Goal: Task Accomplishment & Management: Complete application form

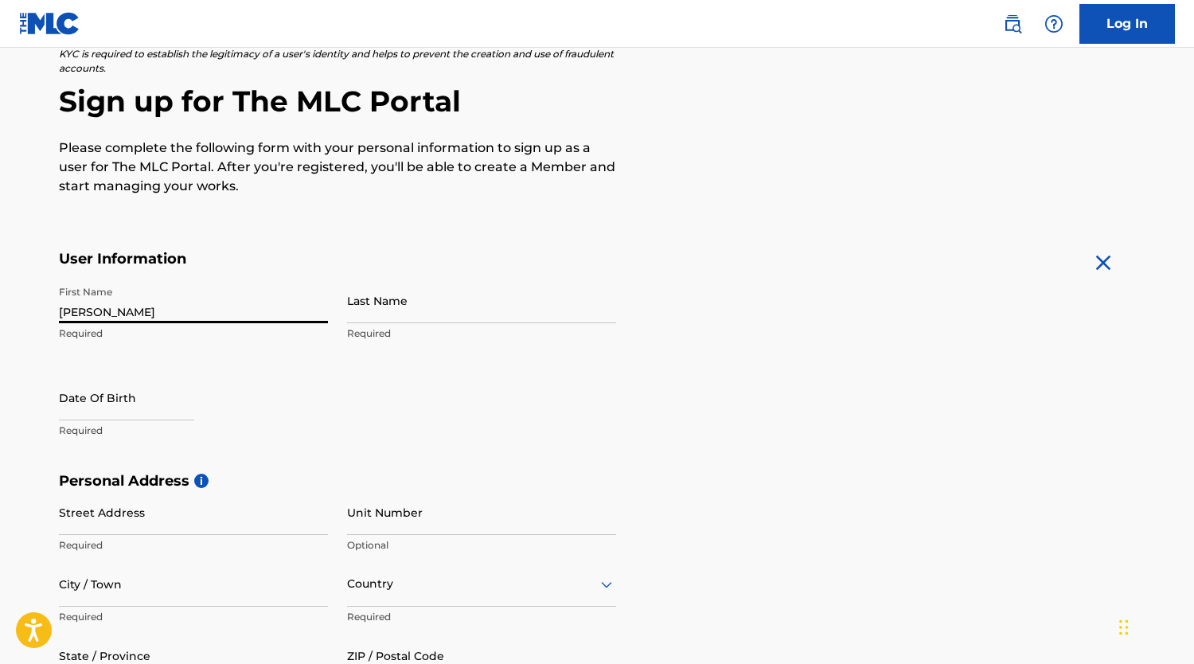
type input "[PERSON_NAME]"
select select "8"
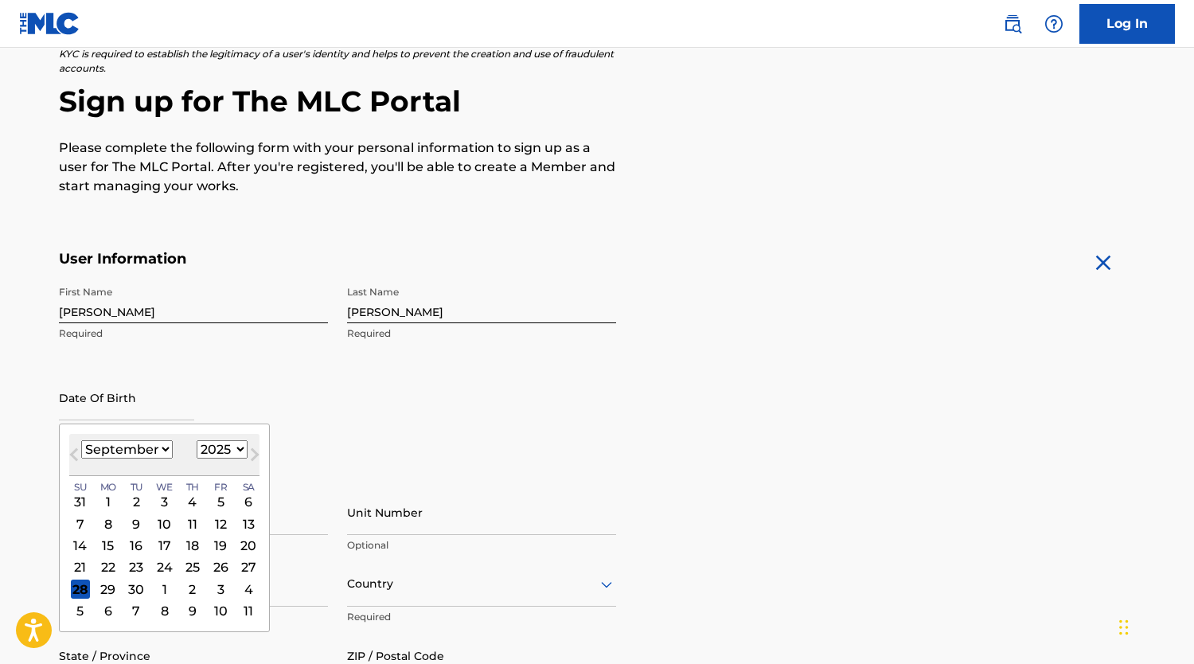
select select "1993"
select select "10"
click at [77, 588] on div "28" at bounding box center [80, 589] width 19 height 19
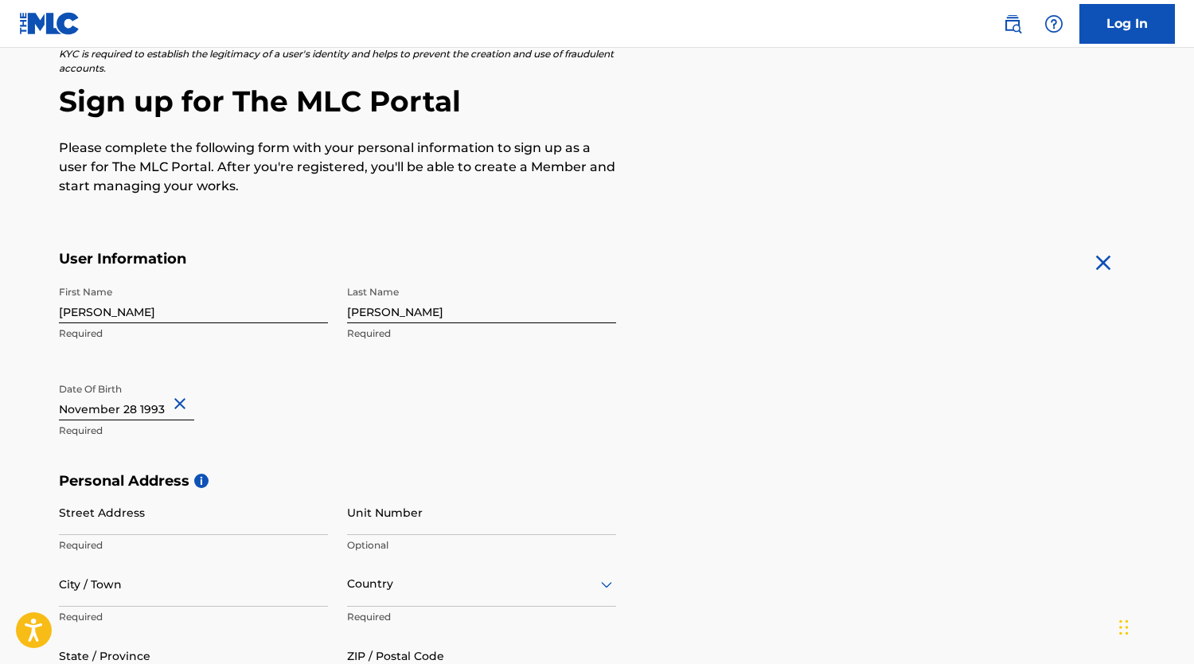
click at [455, 375] on div "First Name [PERSON_NAME] Required Last Name [PERSON_NAME] Required Date Of Birt…" at bounding box center [337, 375] width 557 height 194
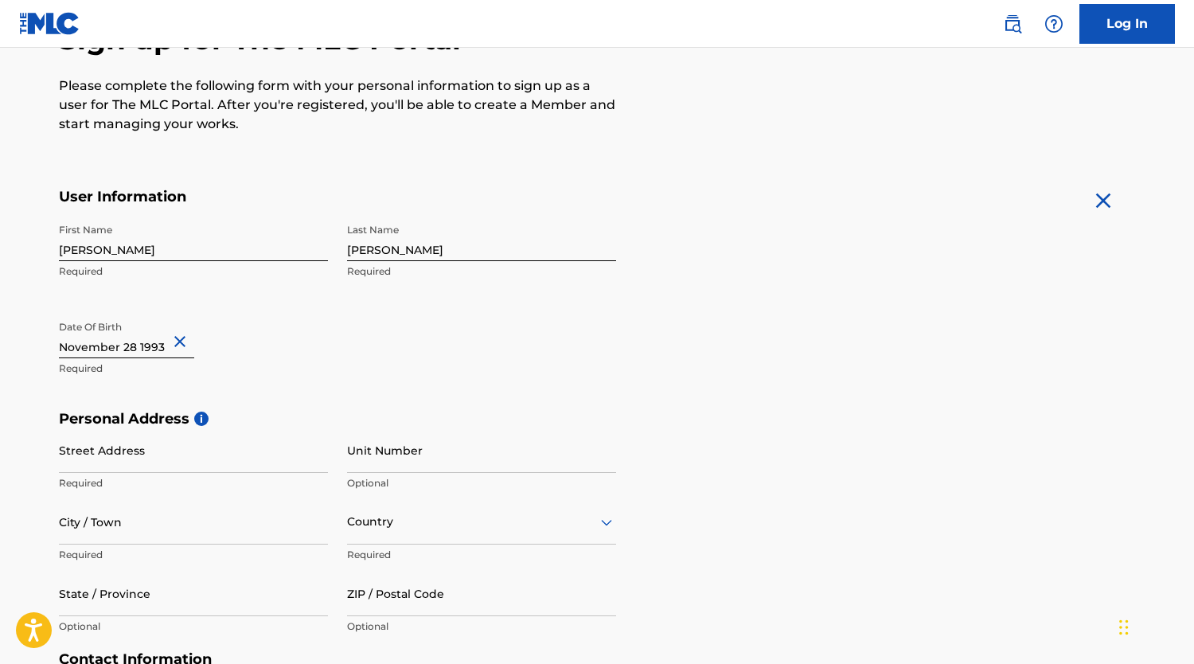
scroll to position [280, 0]
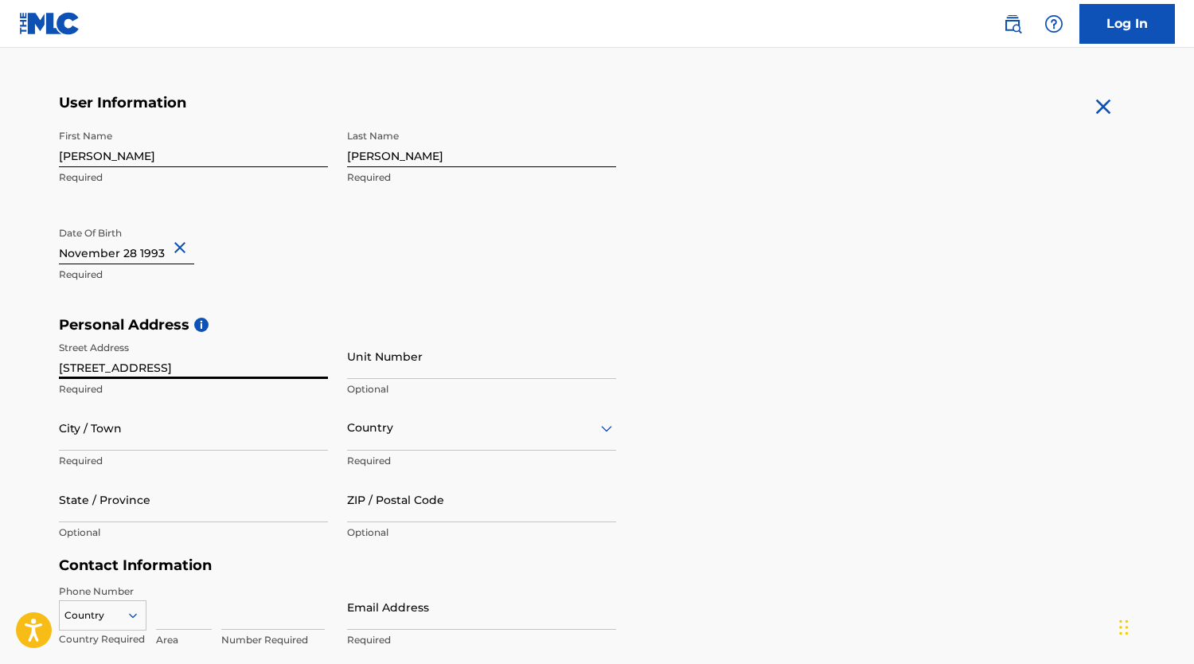
type input "[STREET_ADDRESS]"
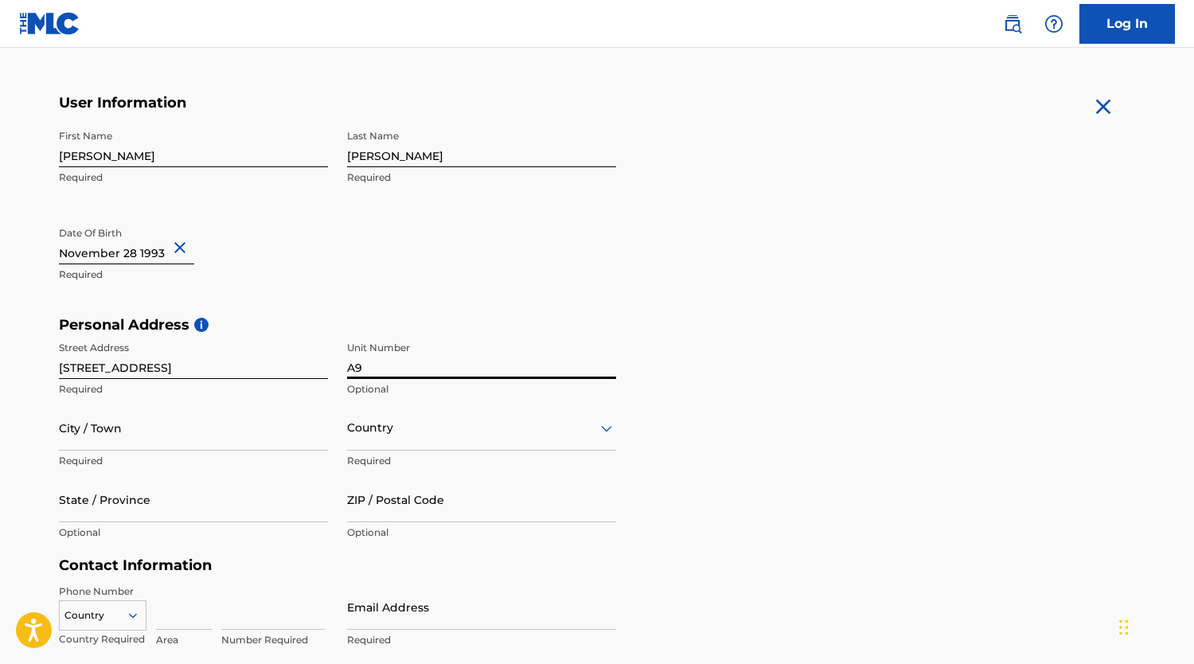
type input "A9"
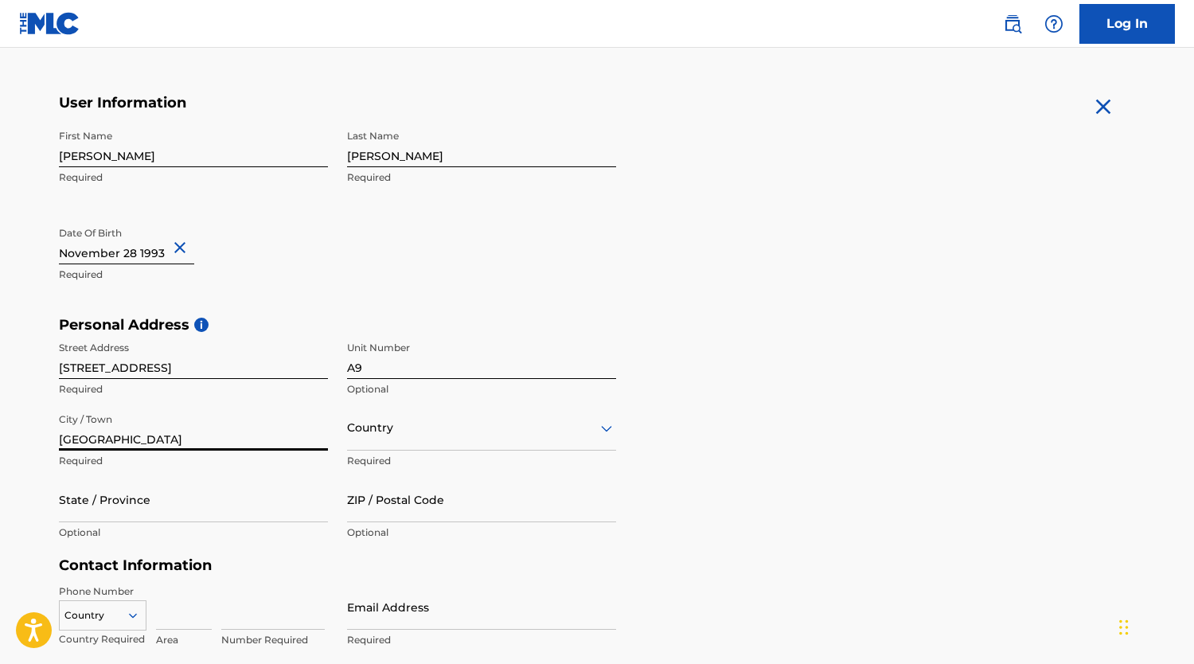
type input "[GEOGRAPHIC_DATA]"
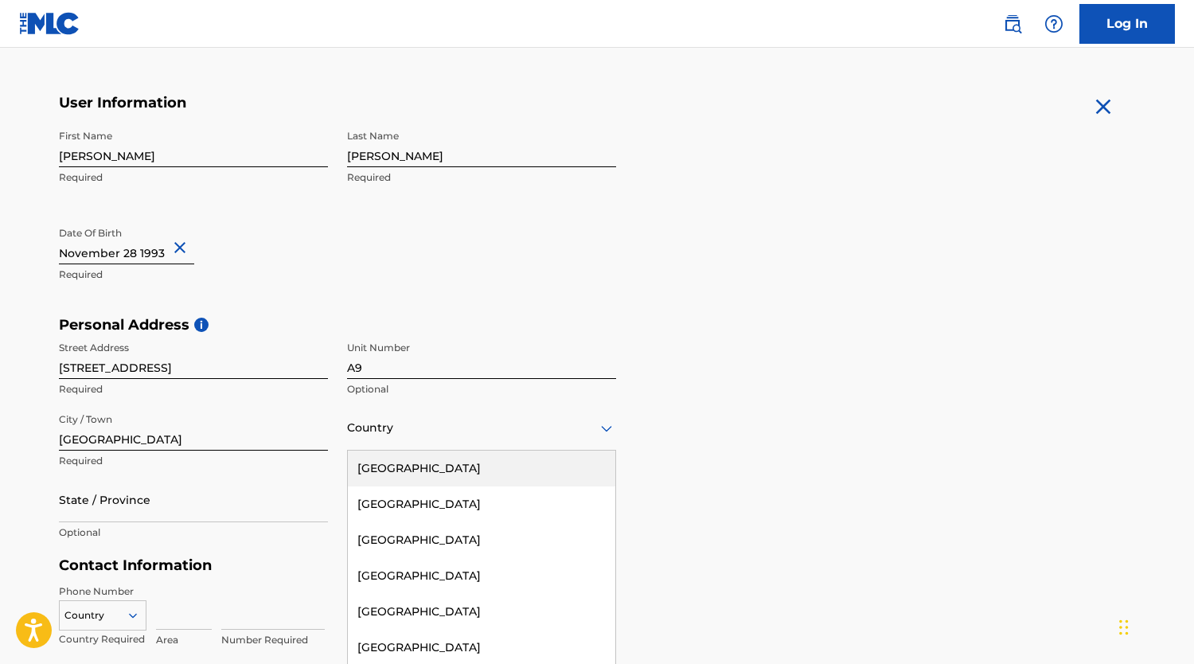
click at [533, 414] on div "Country" at bounding box center [481, 427] width 269 height 45
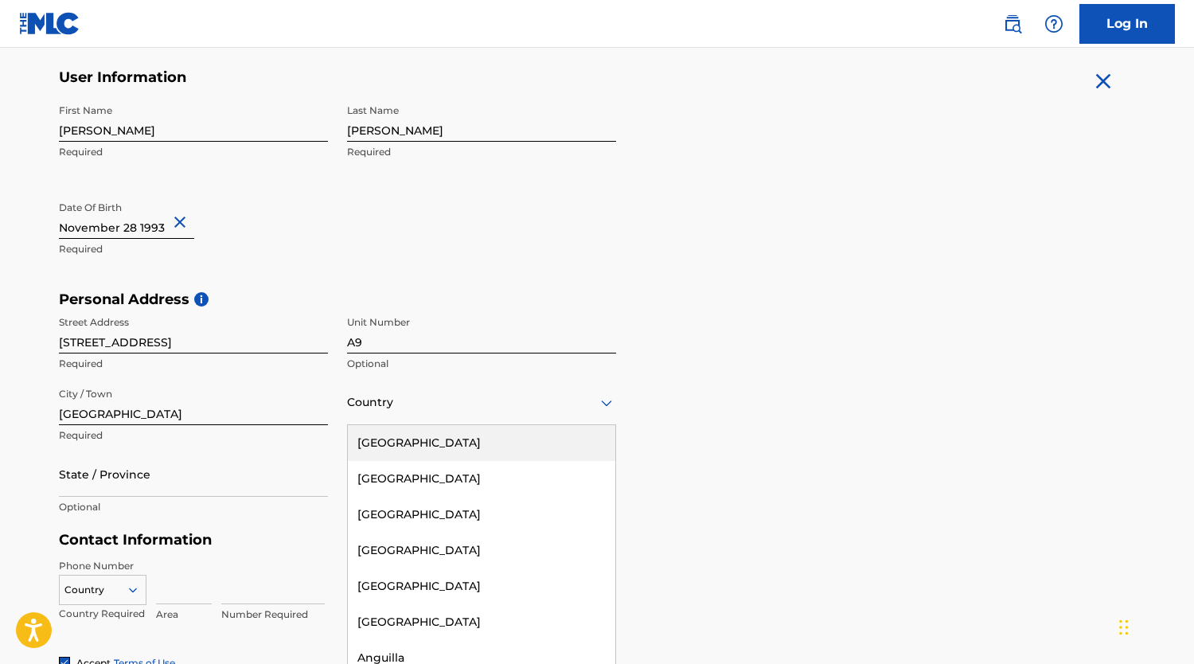
click at [490, 445] on div "[GEOGRAPHIC_DATA]" at bounding box center [482, 443] width 268 height 36
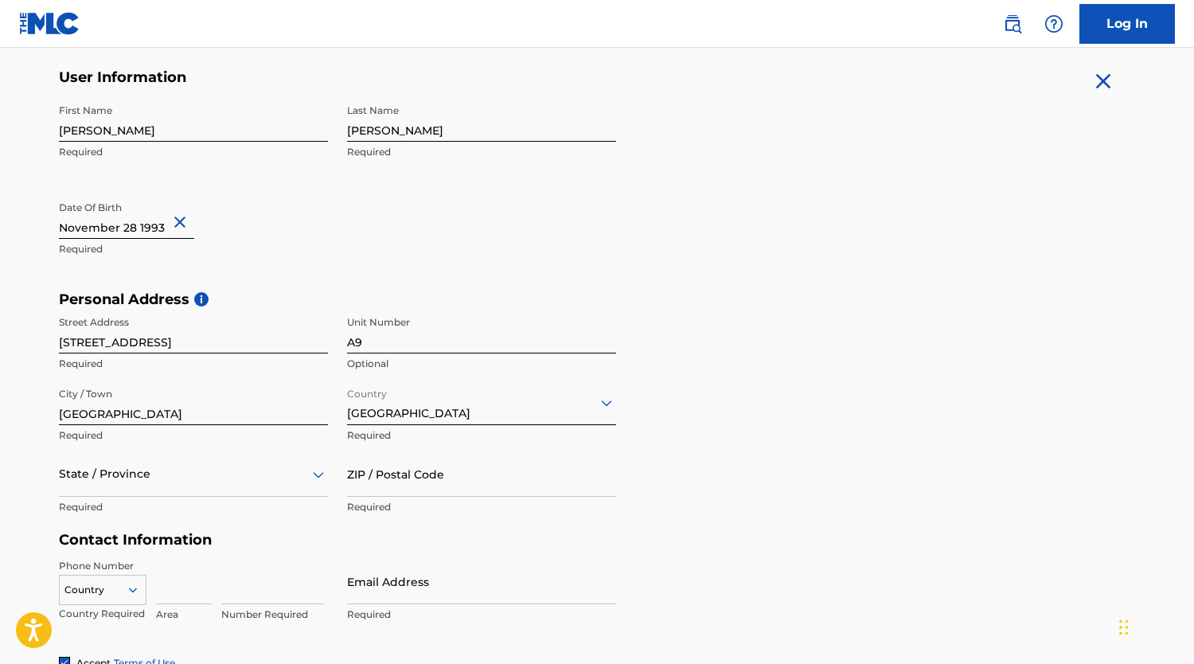
click at [120, 471] on div "State / Province" at bounding box center [193, 474] width 269 height 45
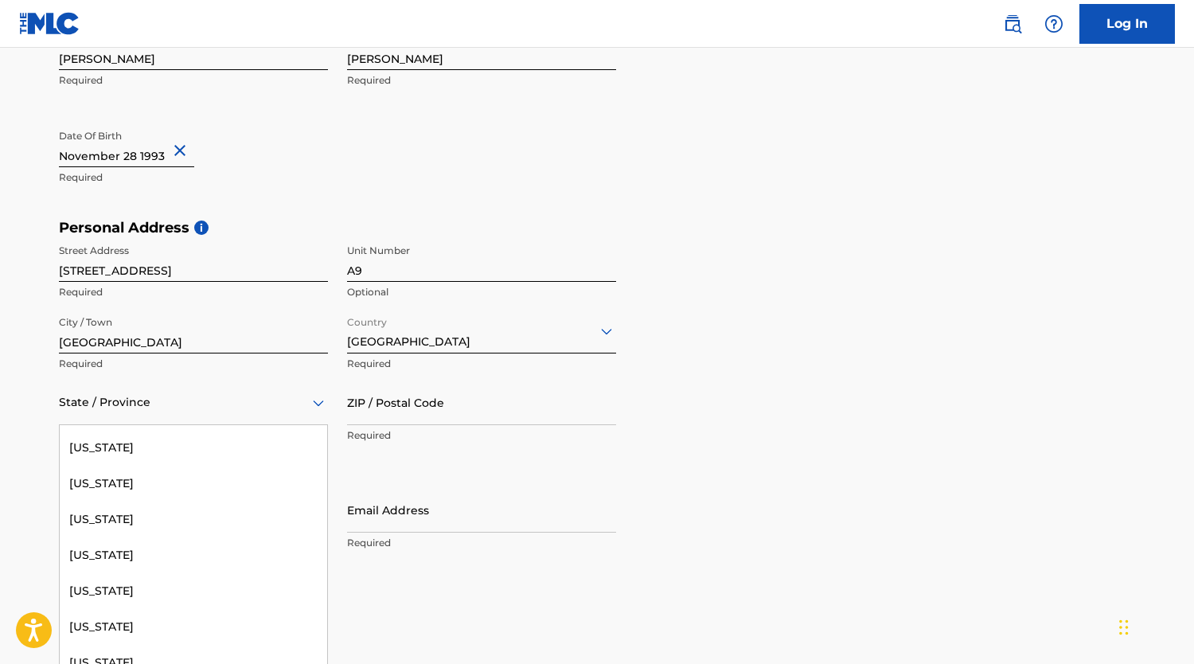
scroll to position [1124, 0]
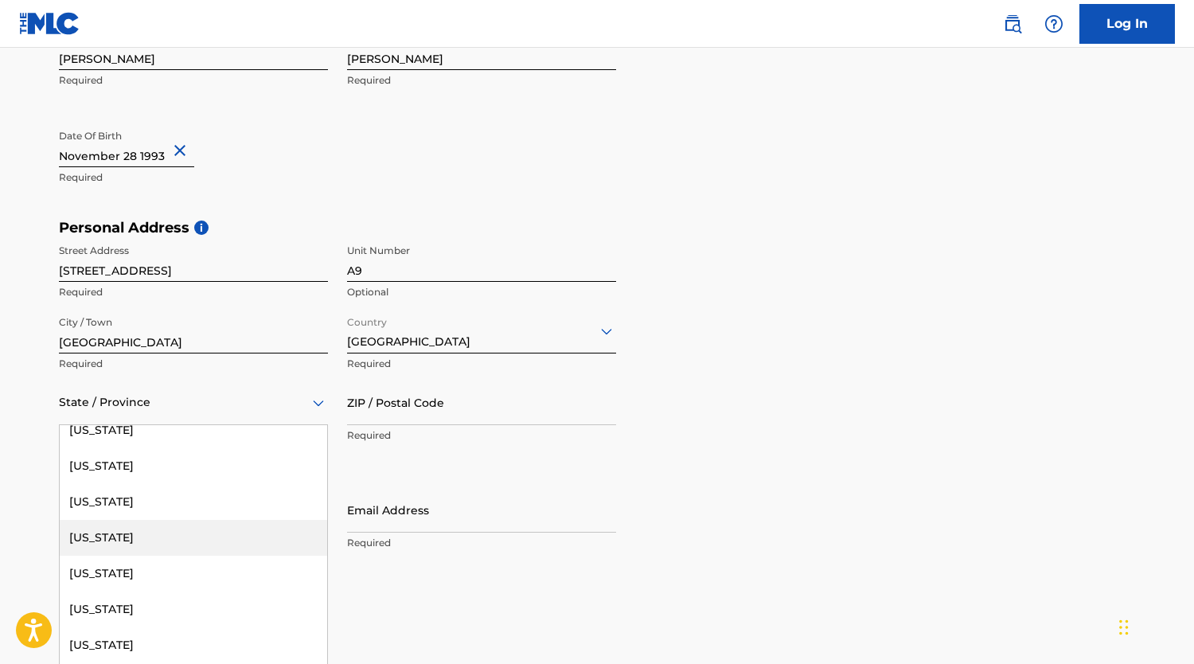
click at [133, 534] on div "[US_STATE]" at bounding box center [194, 538] width 268 height 36
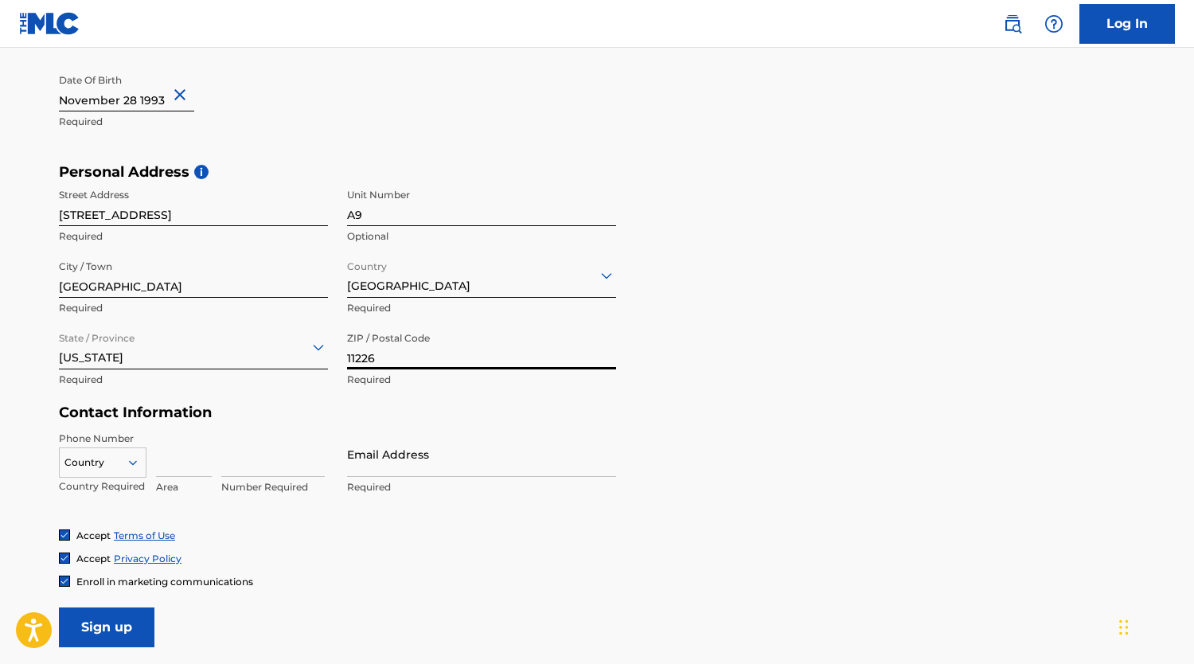
scroll to position [484, 0]
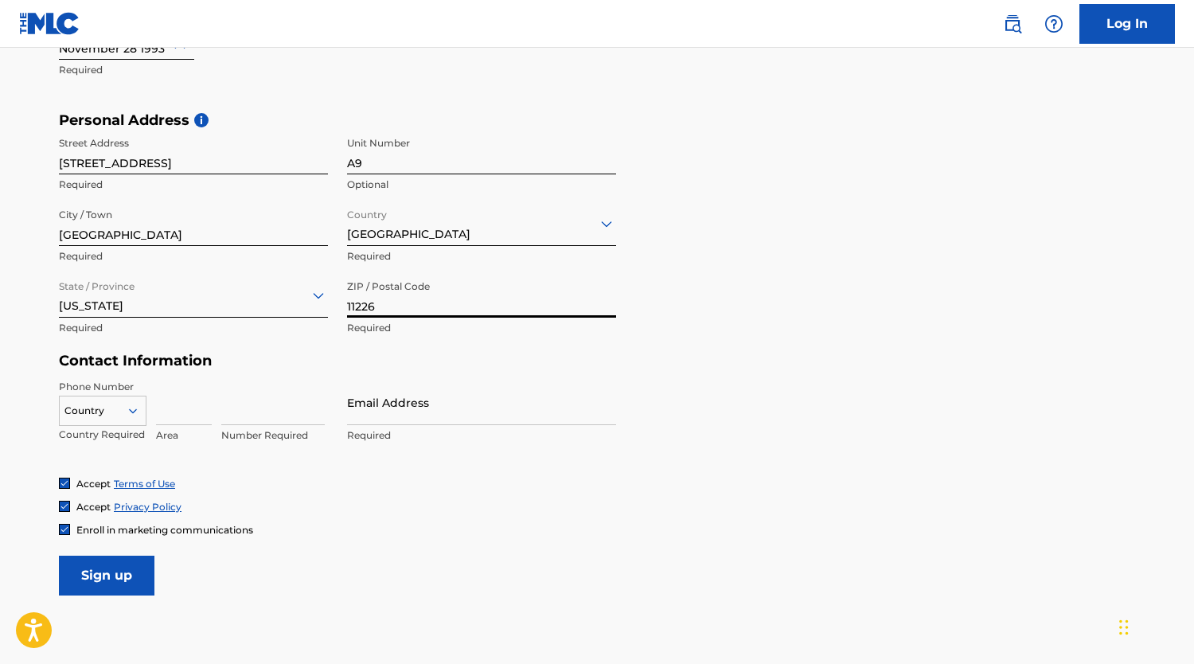
type input "11226"
click at [104, 404] on div at bounding box center [103, 411] width 86 height 18
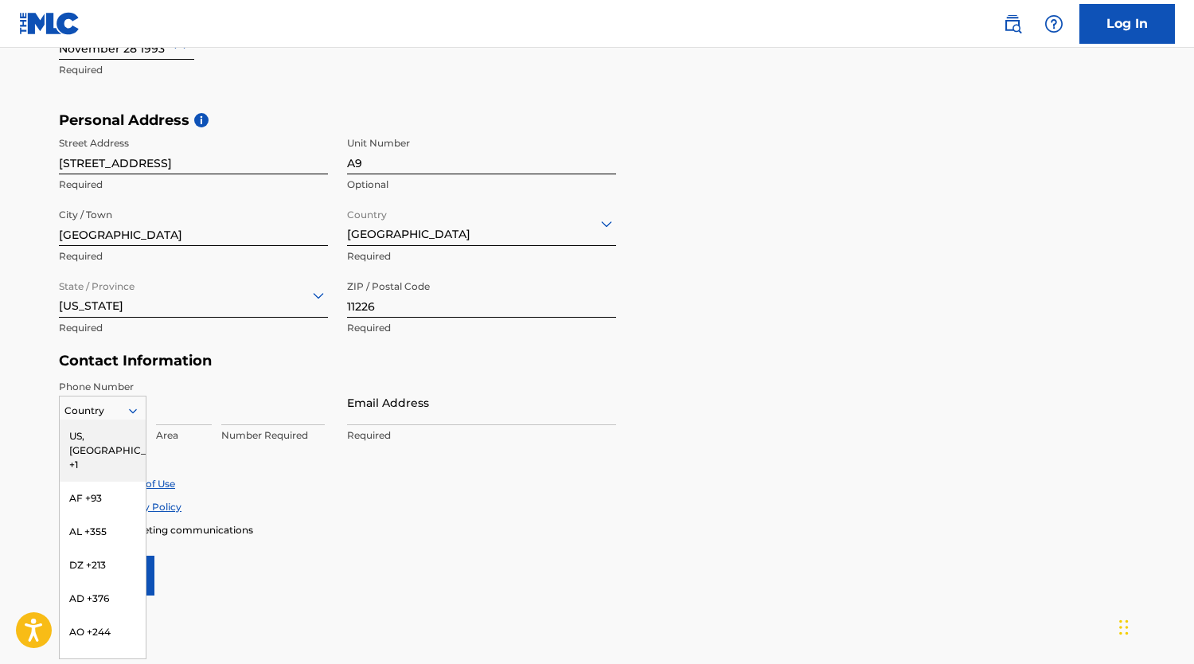
click at [94, 433] on div "US, [GEOGRAPHIC_DATA] +1" at bounding box center [103, 451] width 86 height 62
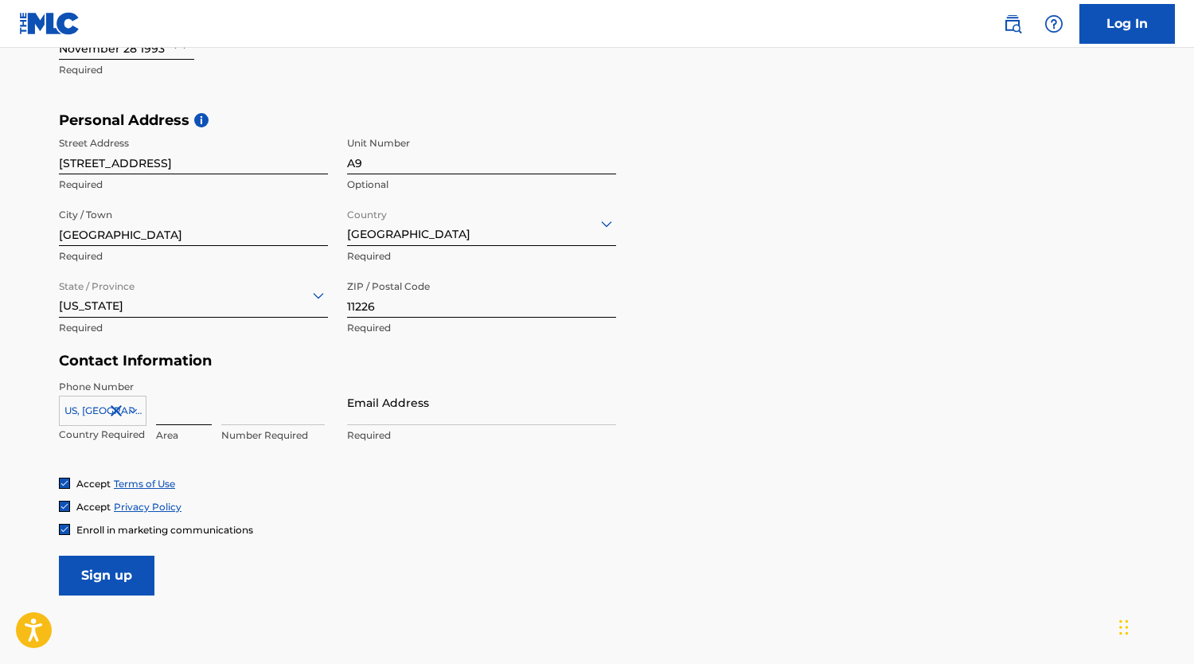
click at [184, 420] on input at bounding box center [184, 402] width 56 height 45
type input "724"
type input "2639991"
type input "[EMAIL_ADDRESS][DOMAIN_NAME][PERSON_NAME]"
click at [87, 530] on span "Enroll in marketing communications" at bounding box center [164, 530] width 177 height 12
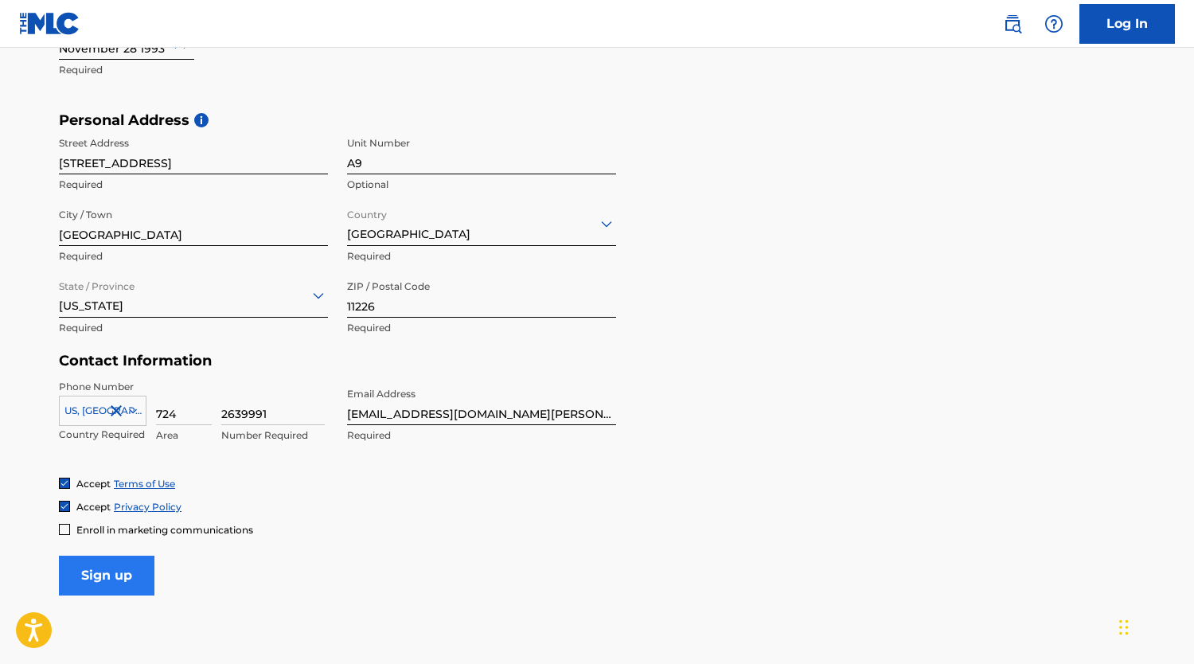
click at [96, 566] on input "Sign up" at bounding box center [107, 576] width 96 height 40
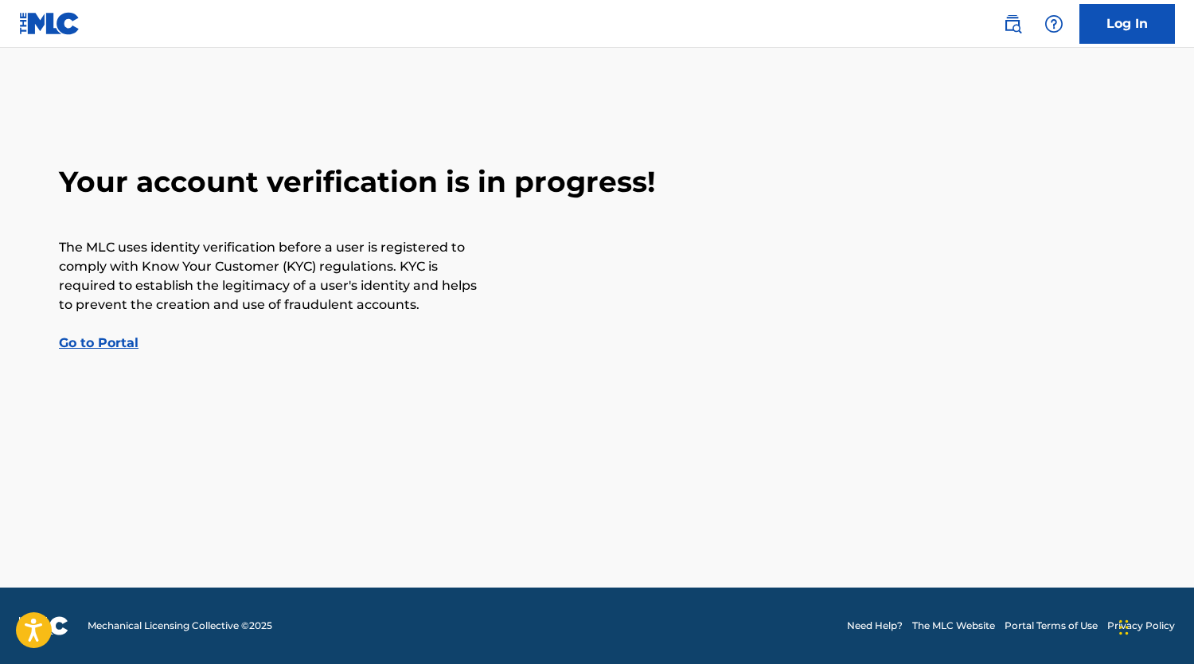
click at [115, 342] on link "Go to Portal" at bounding box center [99, 342] width 80 height 15
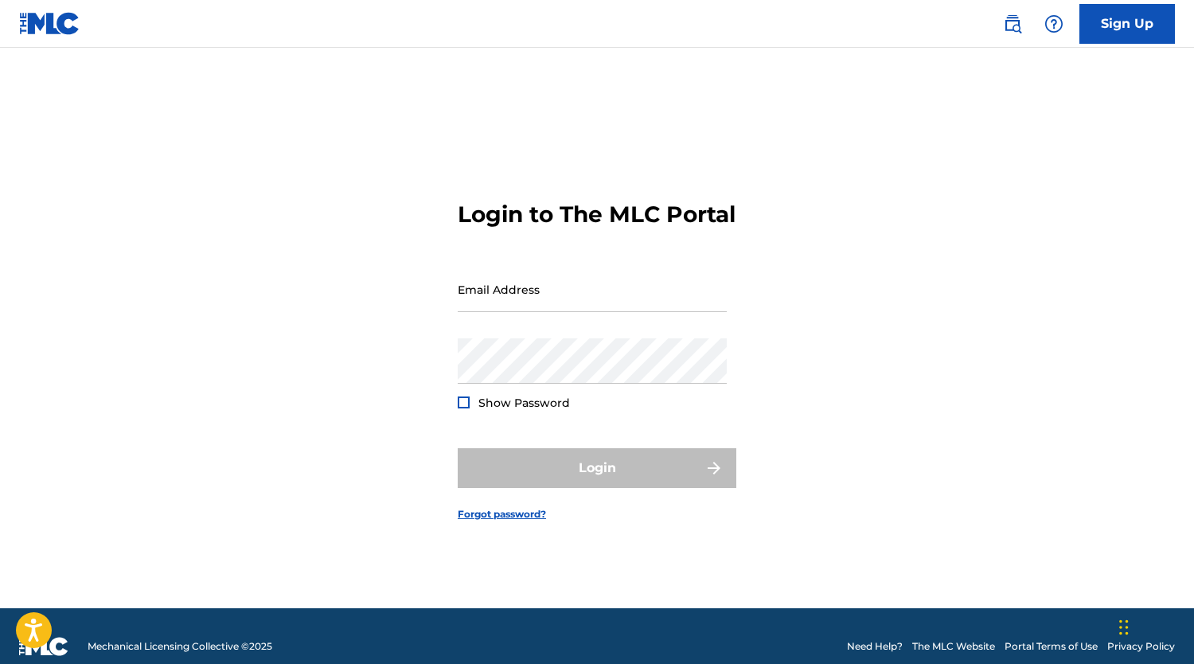
click at [247, 353] on div "Login to The MLC Portal Email Address Password Show Password Login Forgot passw…" at bounding box center [597, 348] width 1115 height 521
click at [584, 312] on input "Email Address" at bounding box center [592, 289] width 269 height 45
click at [928, 397] on div "Login to The MLC Portal Email Address Password Show Password Login Forgot passw…" at bounding box center [597, 348] width 1115 height 521
